Goal: Book appointment/travel/reservation

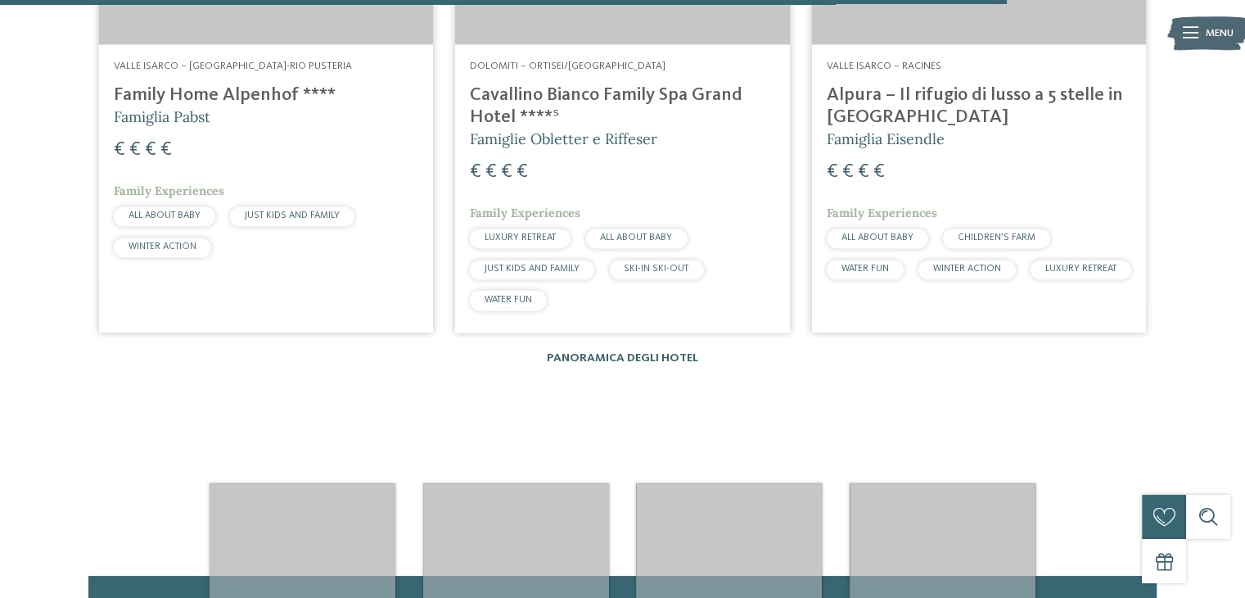
scroll to position [2702, 0]
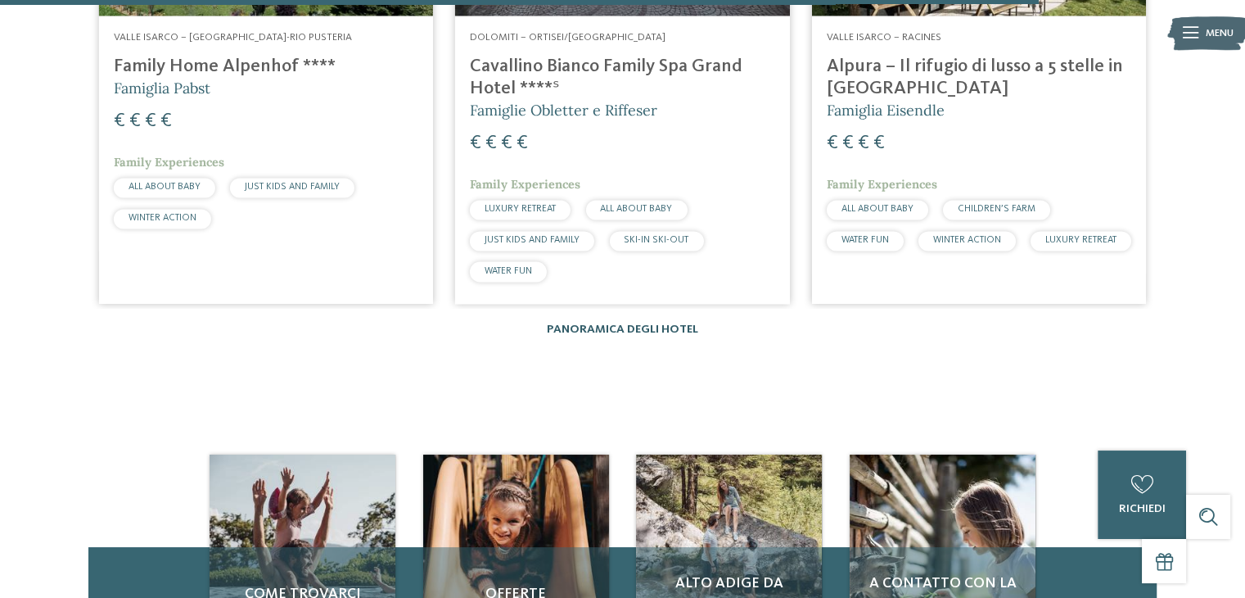
click at [578, 323] on link "Panoramica degli hotel" at bounding box center [622, 328] width 151 height 11
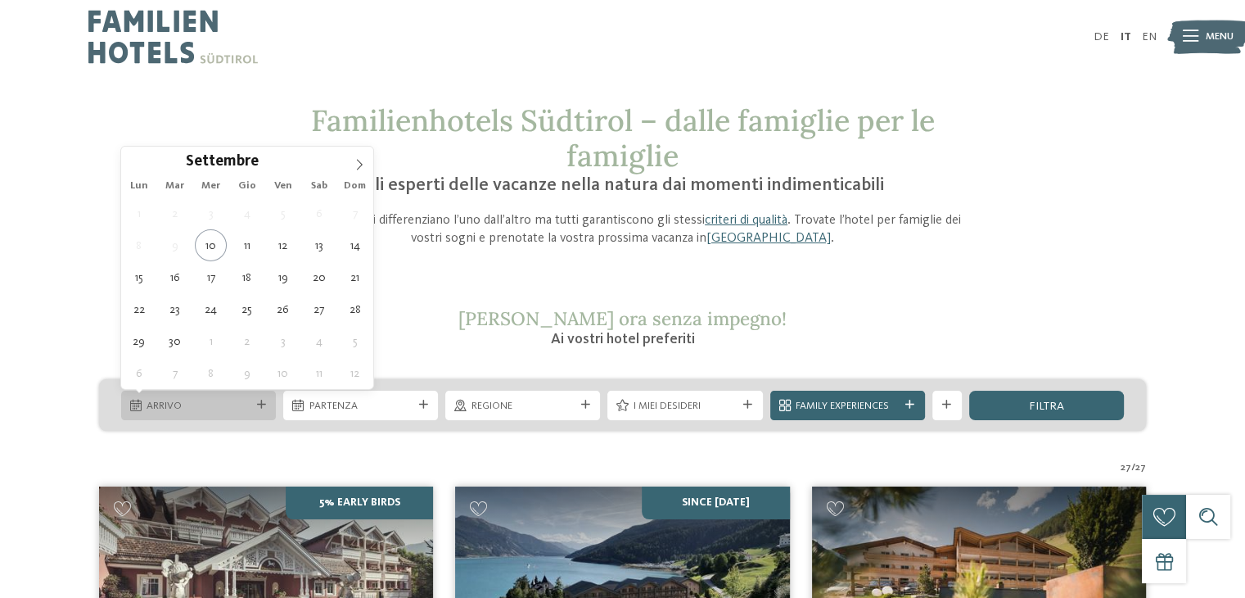
click at [259, 407] on icon at bounding box center [261, 404] width 9 height 9
click at [363, 165] on icon at bounding box center [359, 164] width 11 height 11
click at [354, 166] on icon at bounding box center [359, 164] width 11 height 11
type div "[DATE]"
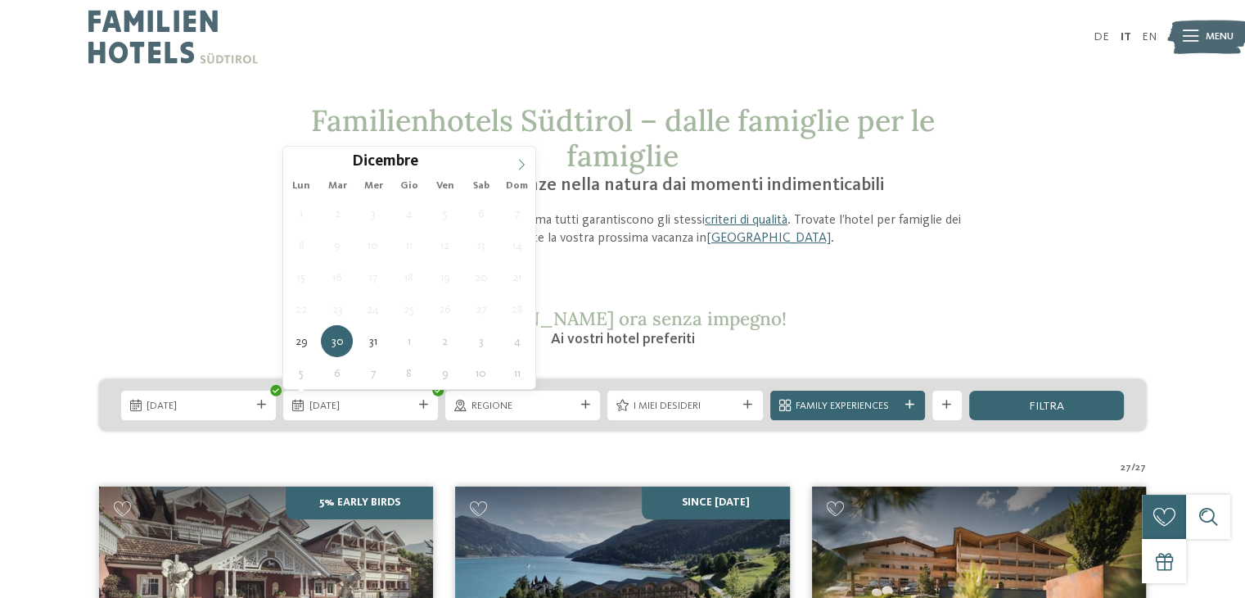
type input "****"
click at [522, 159] on icon at bounding box center [521, 164] width 11 height 11
type div "[DATE]"
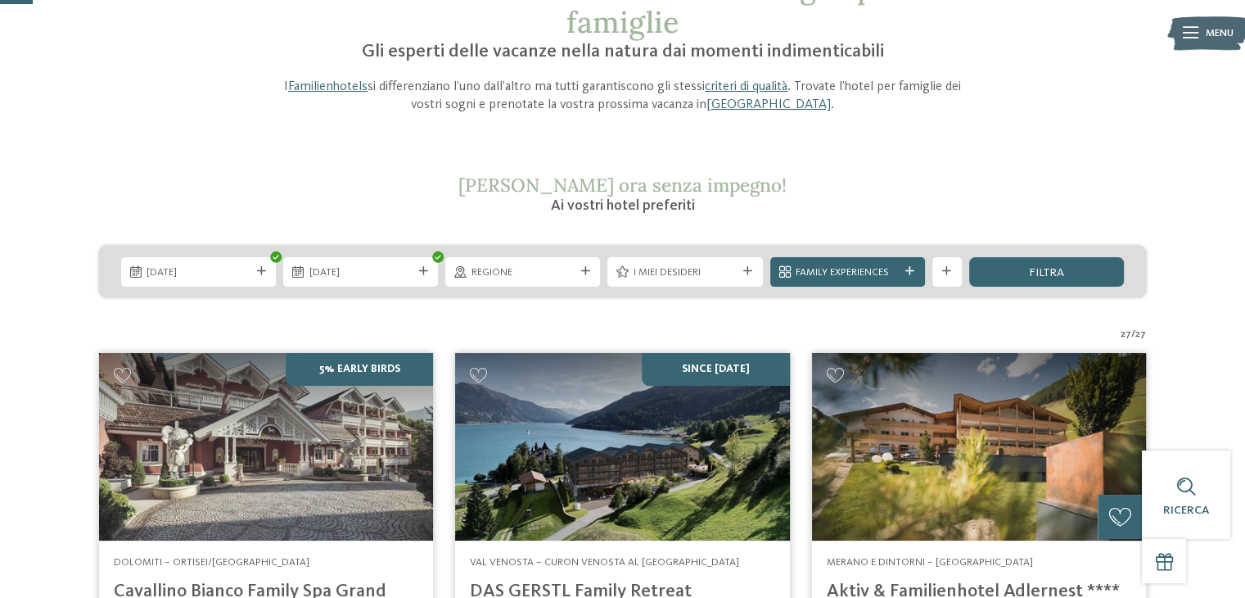
scroll to position [82, 0]
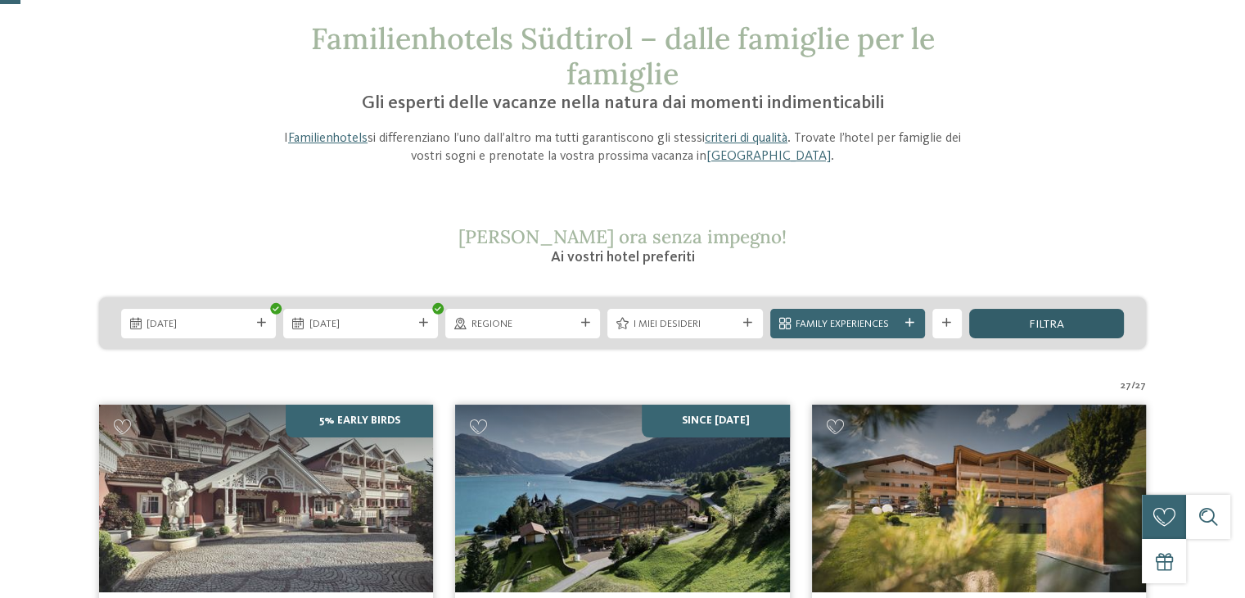
click at [1030, 318] on span "filtra" at bounding box center [1046, 323] width 35 height 11
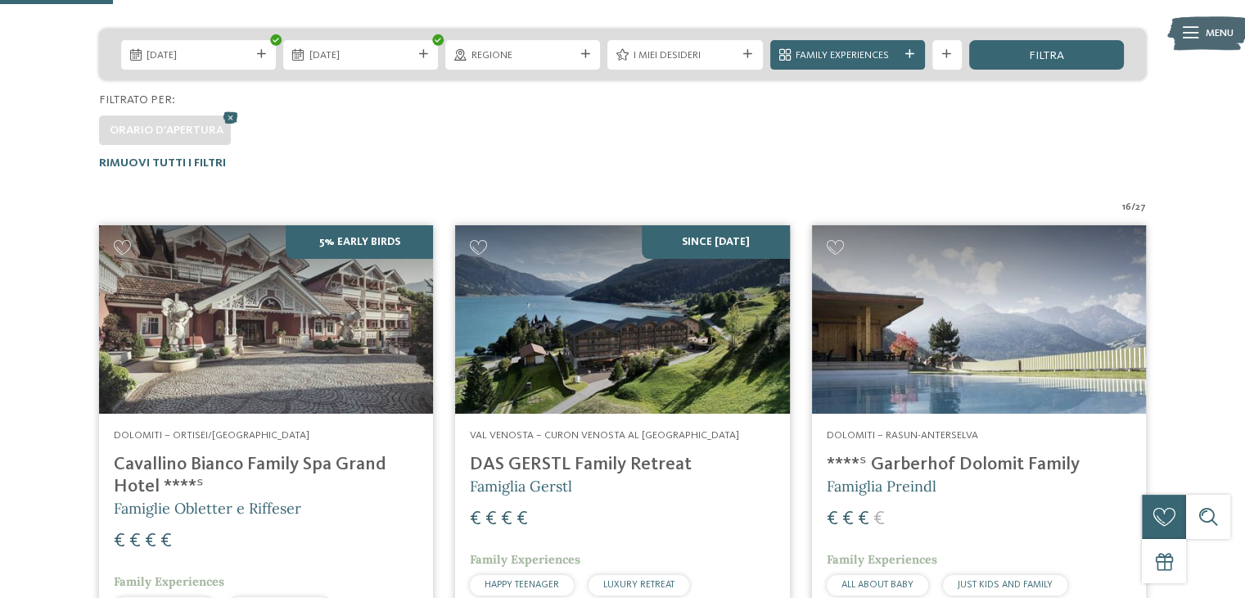
scroll to position [474, 0]
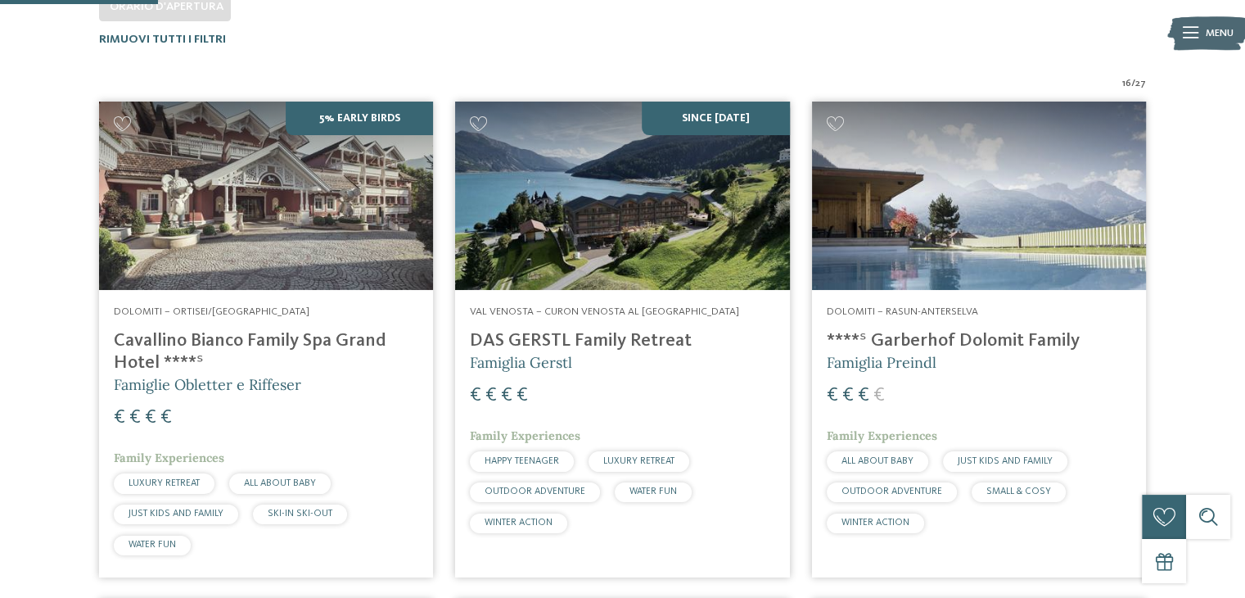
click at [616, 341] on h4 "DAS GERSTL Family Retreat" at bounding box center [622, 341] width 305 height 22
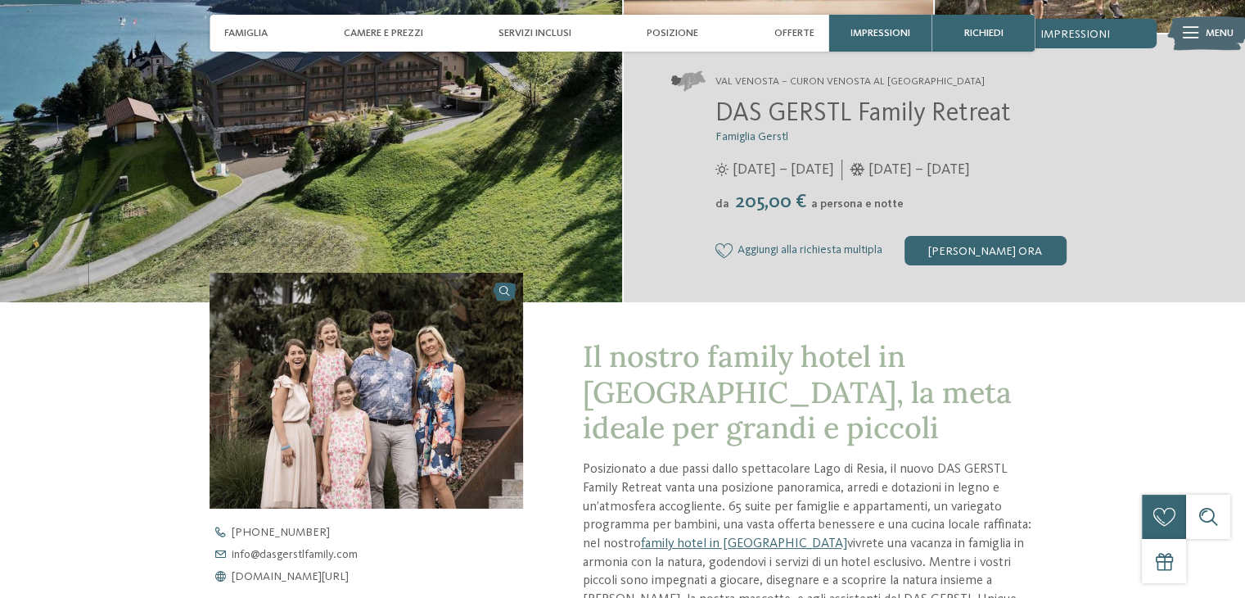
scroll to position [246, 0]
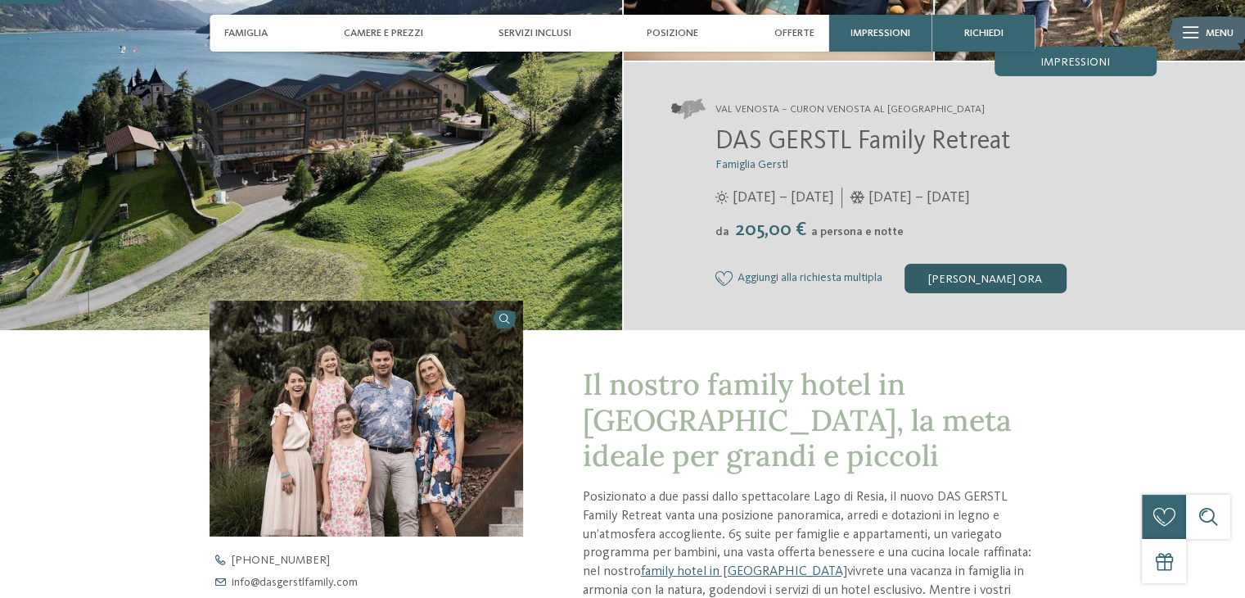
click at [1061, 270] on div "[PERSON_NAME] ora" at bounding box center [986, 278] width 162 height 29
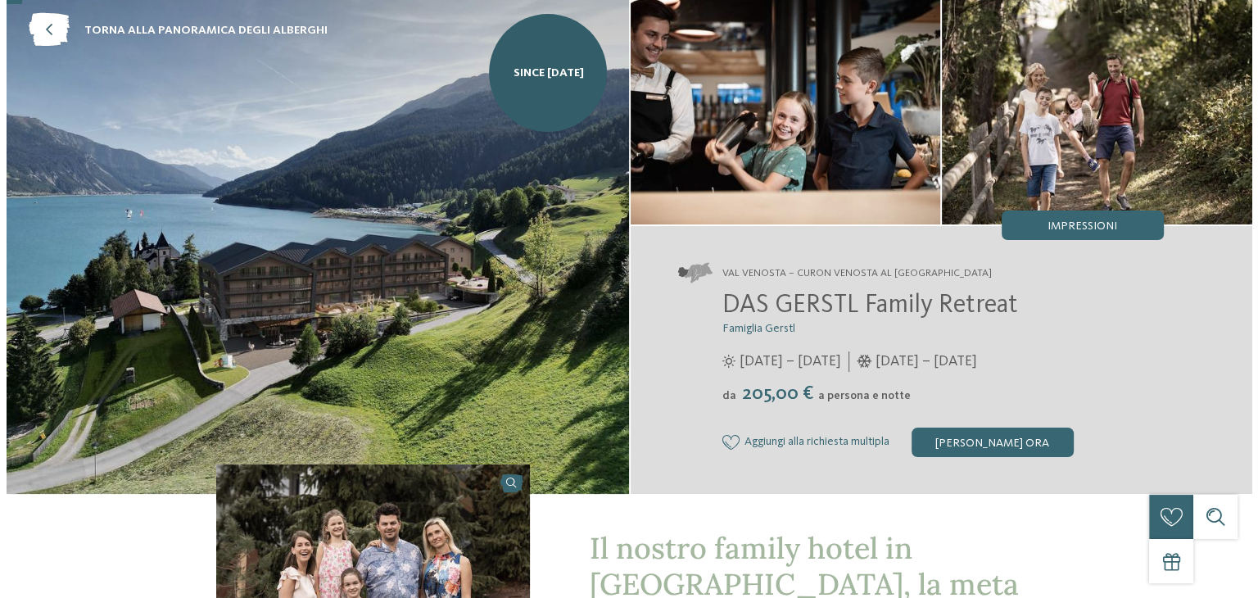
scroll to position [0, 0]
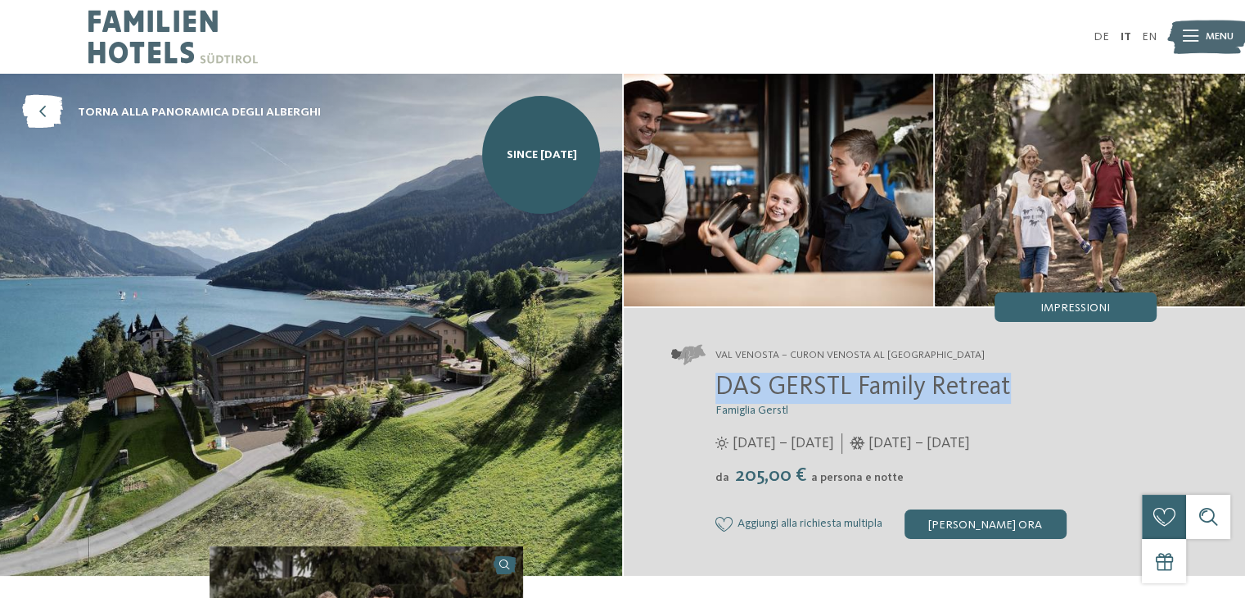
drag, startPoint x: 714, startPoint y: 382, endPoint x: 1008, endPoint y: 371, distance: 294.1
click at [1018, 386] on div "DAS GERSTL Family Retreat Famiglia Gerstl 16/05/2025 – 09/11/2025 da" at bounding box center [913, 456] width 485 height 166
drag, startPoint x: 959, startPoint y: 384, endPoint x: 953, endPoint y: 391, distance: 8.7
copy span "DAS GERSTL Family Retreat"
